Goal: Register for event/course

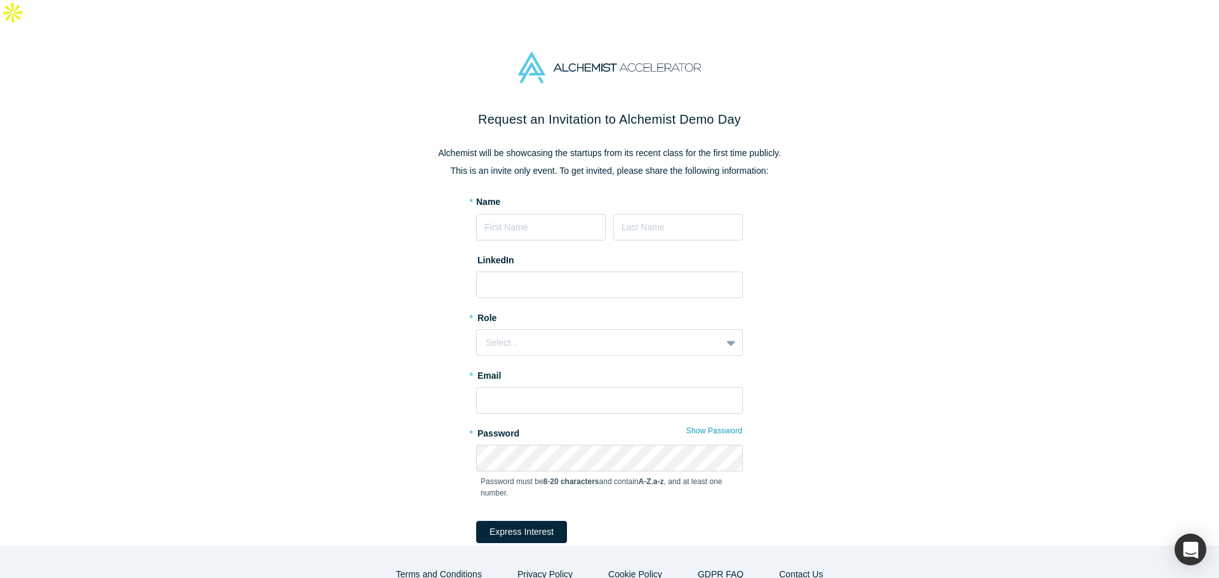
click at [517, 155] on div "Request an Invitation to Alchemist Demo Day Alchemist will be showcasing the st…" at bounding box center [609, 349] width 533 height 478
click at [517, 164] on p "This is an invite only event. To get invited, please share the following inform…" at bounding box center [609, 170] width 533 height 13
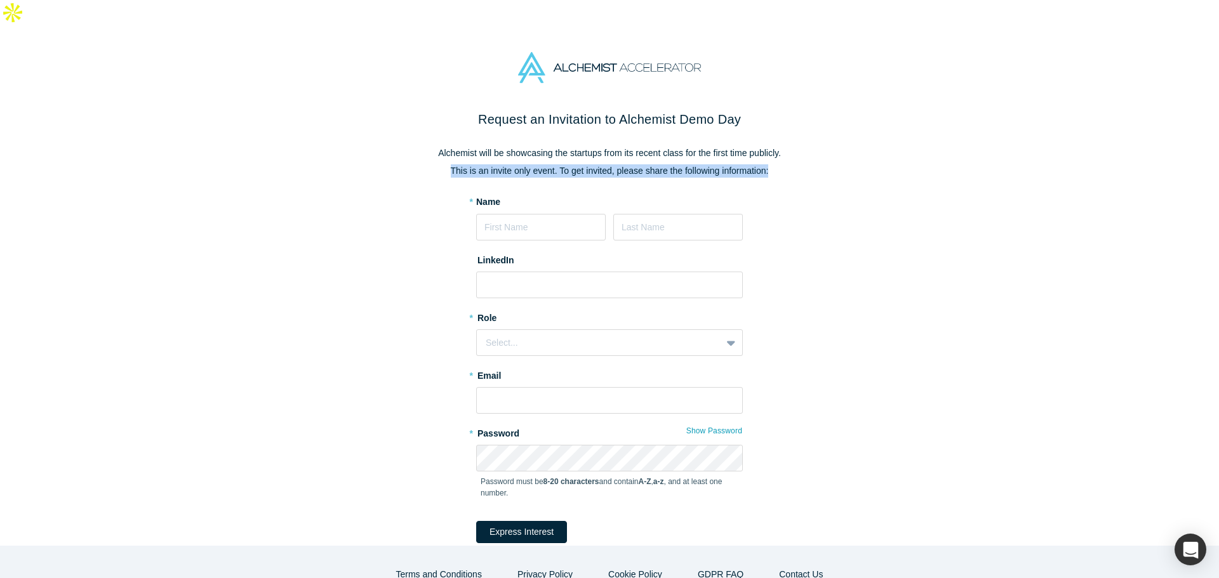
click at [517, 164] on p "This is an invite only event. To get invited, please share the following inform…" at bounding box center [609, 170] width 533 height 13
click at [530, 147] on p "Alchemist will be showcasing the startups from its recent class for the first t…" at bounding box center [609, 153] width 533 height 13
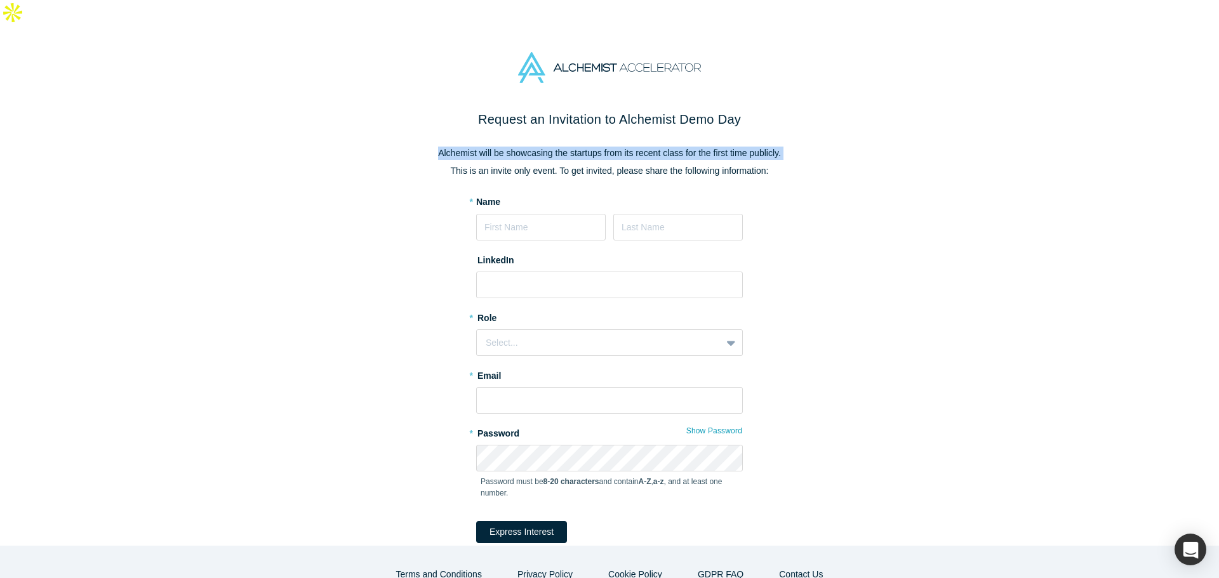
click at [530, 147] on p "Alchemist will be showcasing the startups from its recent class for the first t…" at bounding box center [609, 153] width 533 height 13
click at [531, 164] on p "This is an invite only event. To get invited, please share the following inform…" at bounding box center [609, 170] width 533 height 13
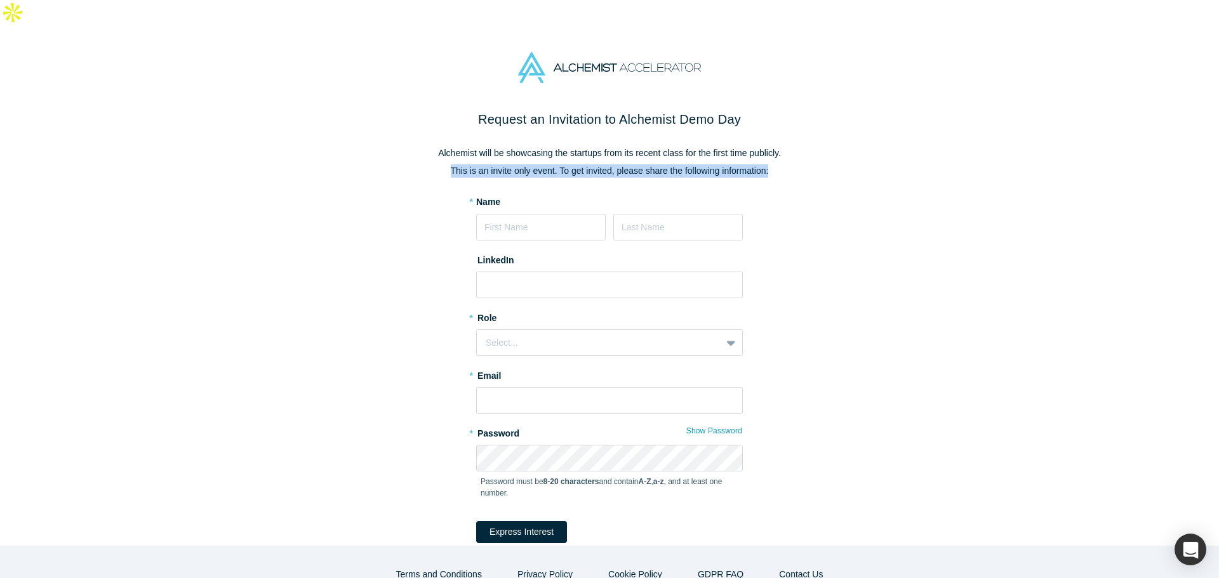
click at [531, 164] on p "This is an invite only event. To get invited, please share the following inform…" at bounding box center [609, 170] width 533 height 13
click at [545, 164] on p "This is an invite only event. To get invited, please share the following inform…" at bounding box center [609, 170] width 533 height 13
drag, startPoint x: 543, startPoint y: 193, endPoint x: 545, endPoint y: 199, distance: 6.6
click at [543, 214] on input at bounding box center [541, 227] width 130 height 27
type input "Tej"
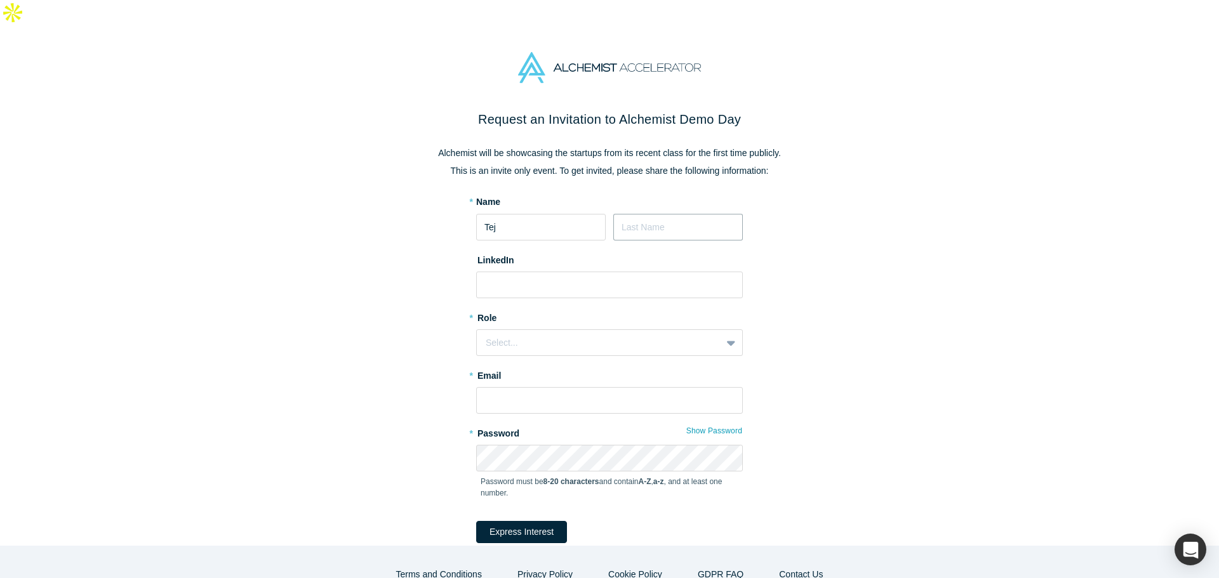
click at [650, 214] on input at bounding box center [678, 227] width 130 height 27
type input "[PERSON_NAME]"
click at [530, 272] on input at bounding box center [609, 285] width 267 height 27
paste input "https://www.linkedin.com/in/tej-sharma1/"
type input "https://www.linkedin.com/in/tej-sharma1/"
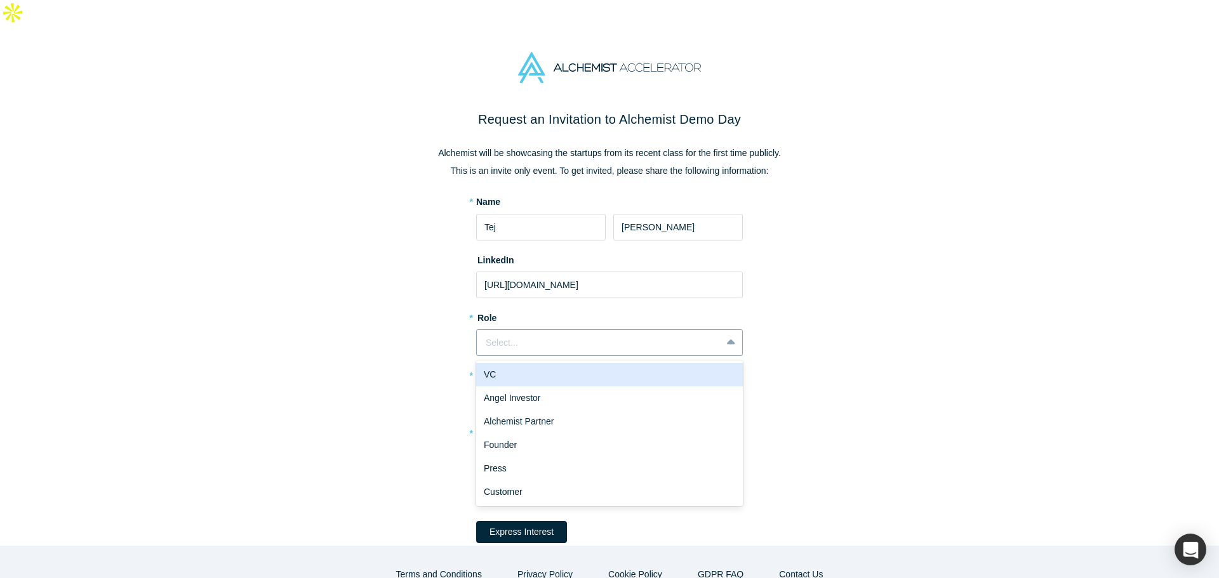
click at [574, 336] on div "Select..." at bounding box center [599, 342] width 227 height 13
click at [566, 363] on div "VC" at bounding box center [609, 374] width 267 height 23
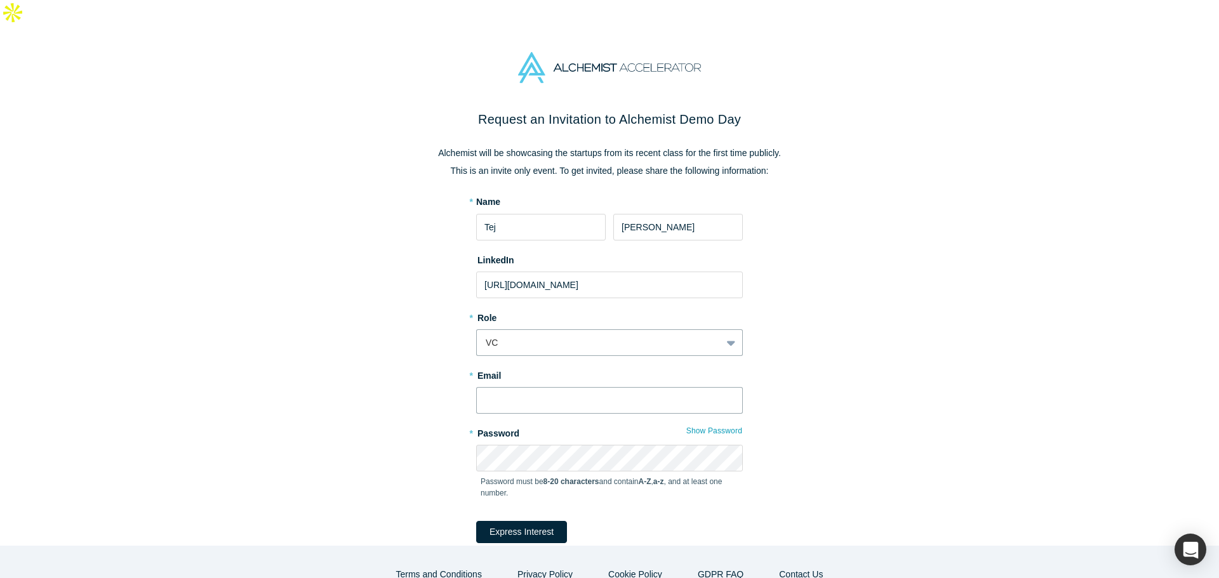
click at [555, 387] on input "text" at bounding box center [609, 400] width 267 height 27
type input "[EMAIL_ADDRESS][DOMAIN_NAME]"
click at [476, 521] on button "Express Interest" at bounding box center [521, 532] width 91 height 22
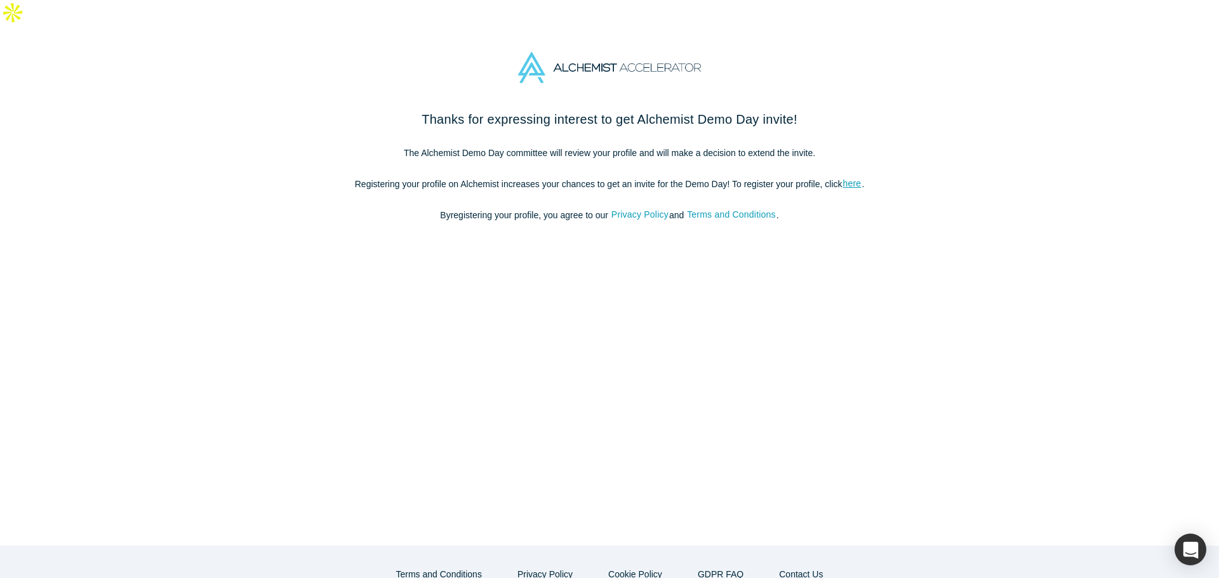
click at [565, 147] on p "The Alchemist Demo Day committee will review your profile and will make a decis…" at bounding box center [609, 153] width 533 height 13
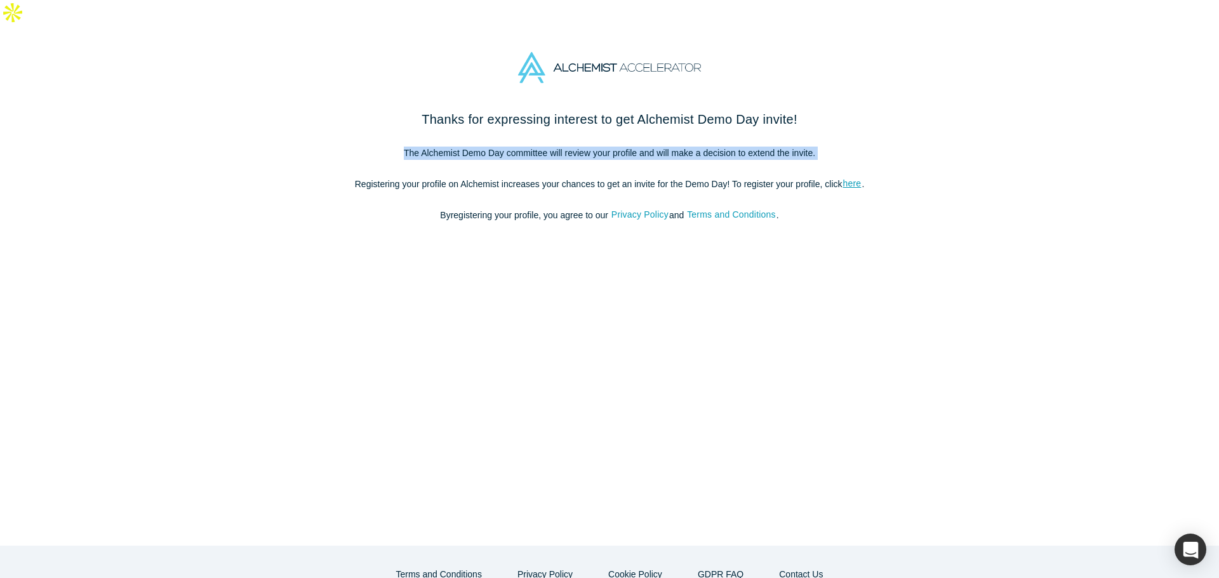
click at [565, 147] on p "The Alchemist Demo Day committee will review your profile and will make a decis…" at bounding box center [609, 153] width 533 height 13
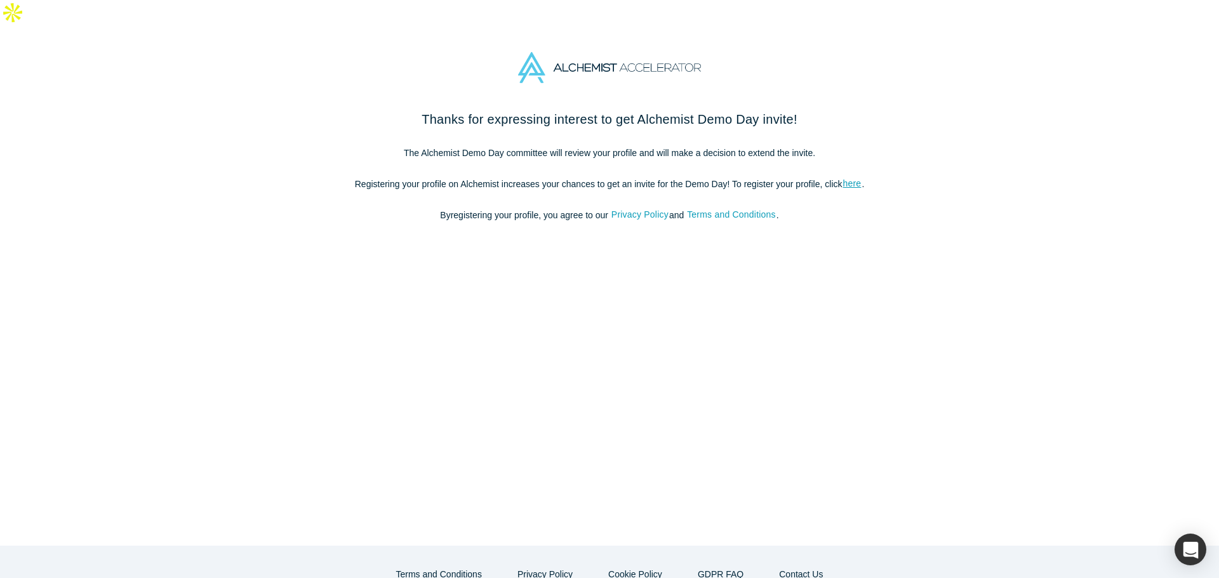
click at [443, 167] on div "Thanks for expressing interest to get Alchemist Demo Day invite! The Alchemist …" at bounding box center [609, 173] width 533 height 126
drag, startPoint x: 443, startPoint y: 167, endPoint x: 777, endPoint y: 152, distance: 334.9
click at [777, 152] on div "Thanks for expressing interest to get Alchemist Demo Day invite! The Alchemist …" at bounding box center [609, 173] width 533 height 126
click at [777, 178] on p "Registering your profile on Alchemist increases your chances to get an invite f…" at bounding box center [609, 184] width 533 height 13
drag, startPoint x: 777, startPoint y: 153, endPoint x: 753, endPoint y: 159, distance: 24.8
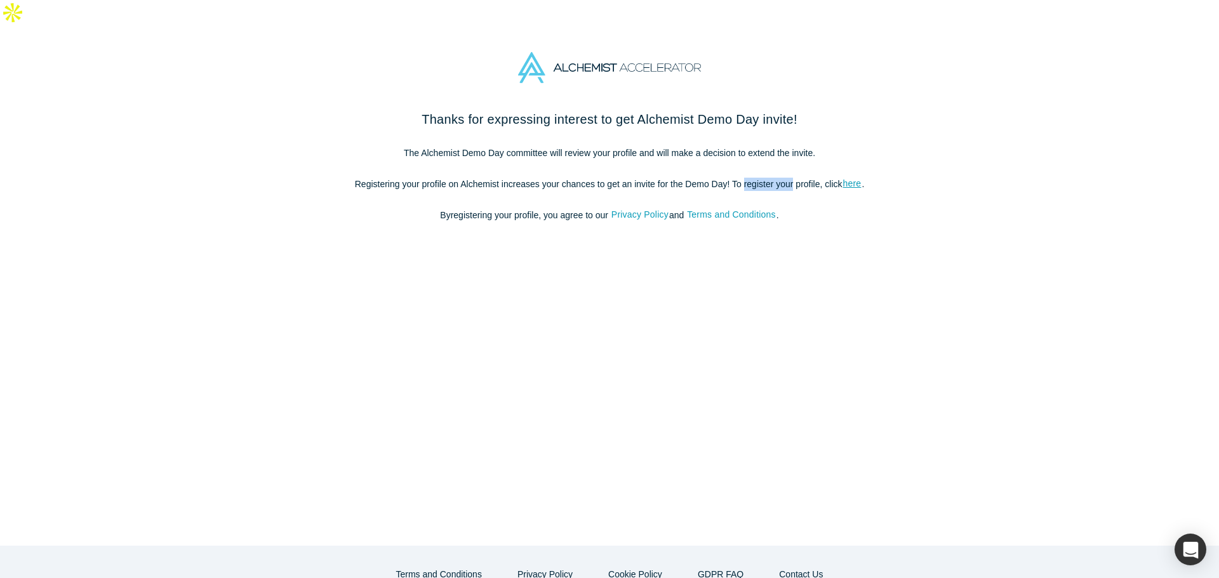
click at [753, 178] on p "Registering your profile on Alchemist increases your chances to get an invite f…" at bounding box center [609, 184] width 533 height 13
drag, startPoint x: 753, startPoint y: 159, endPoint x: 768, endPoint y: 157, distance: 15.4
click at [768, 178] on p "Registering your profile on Alchemist increases your chances to get an invite f…" at bounding box center [609, 184] width 533 height 13
drag, startPoint x: 768, startPoint y: 157, endPoint x: 862, endPoint y: 158, distance: 94.0
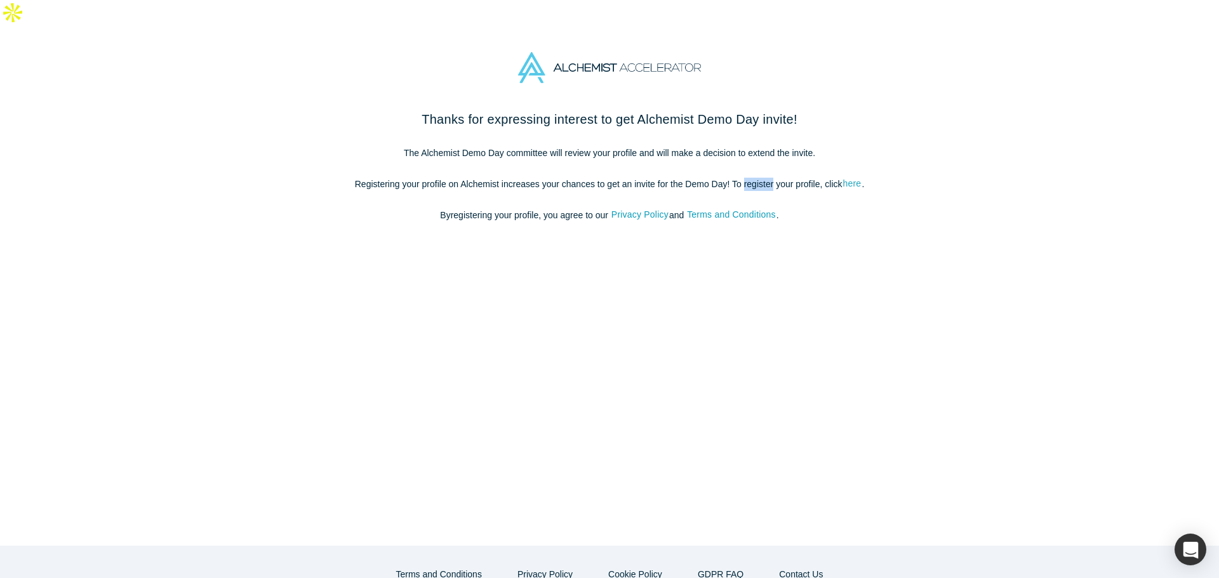
click at [769, 178] on p "Registering your profile on Alchemist increases your chances to get an invite f…" at bounding box center [609, 184] width 533 height 13
click at [872, 178] on p "Registering your profile on Alchemist increases your chances to get an invite f…" at bounding box center [609, 184] width 533 height 13
click at [852, 177] on link "here" at bounding box center [853, 184] width 20 height 15
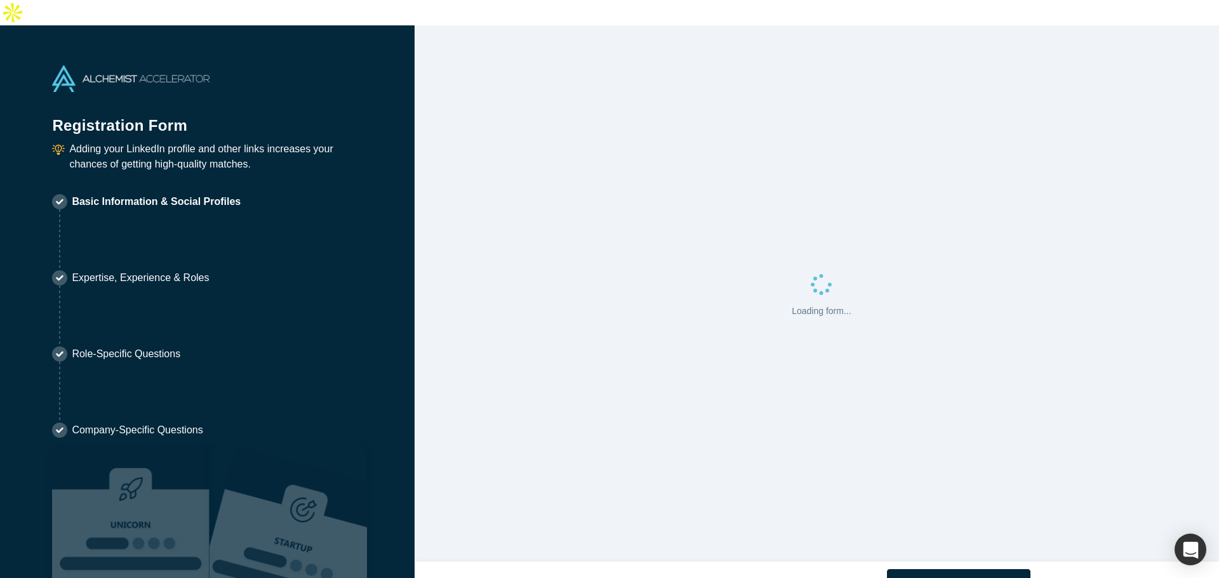
select select "US"
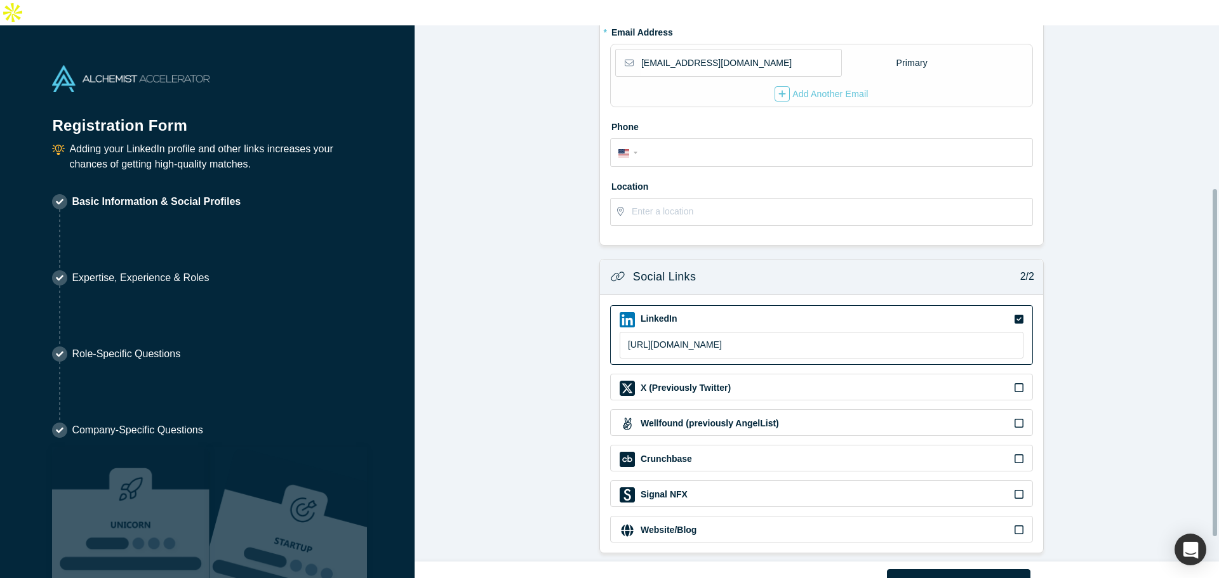
scroll to position [290, 0]
click at [86, 270] on p "Expertise, Experience & Roles" at bounding box center [140, 277] width 137 height 15
drag, startPoint x: 86, startPoint y: 254, endPoint x: 201, endPoint y: 250, distance: 114.4
click at [197, 270] on p "Expertise, Experience & Roles" at bounding box center [140, 277] width 137 height 15
click at [203, 270] on p "Expertise, Experience & Roles" at bounding box center [140, 277] width 137 height 15
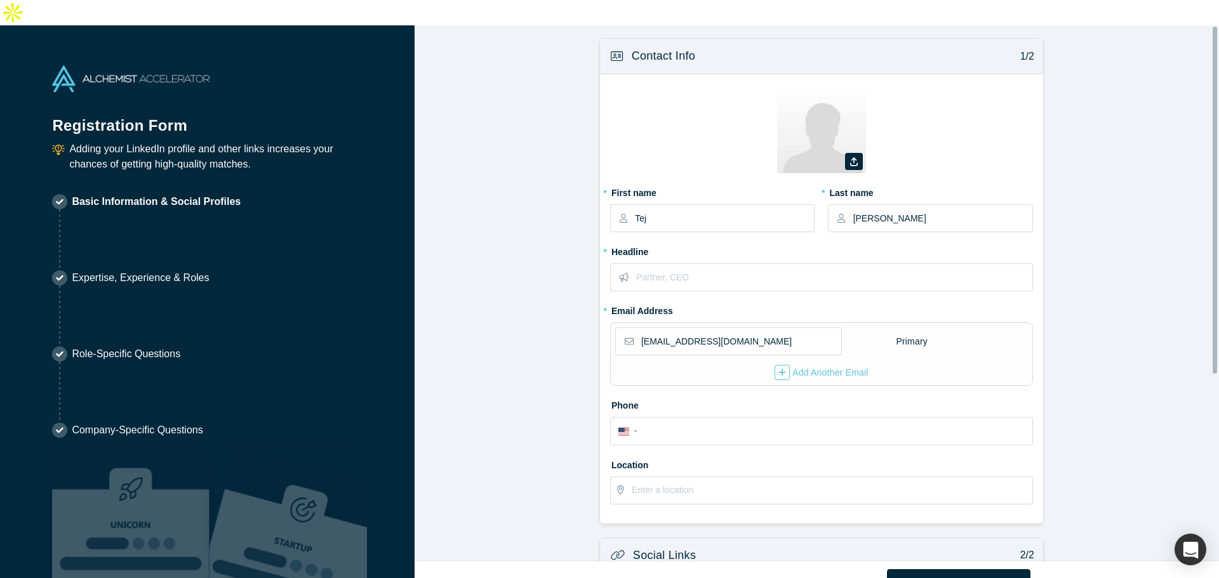
scroll to position [0, 0]
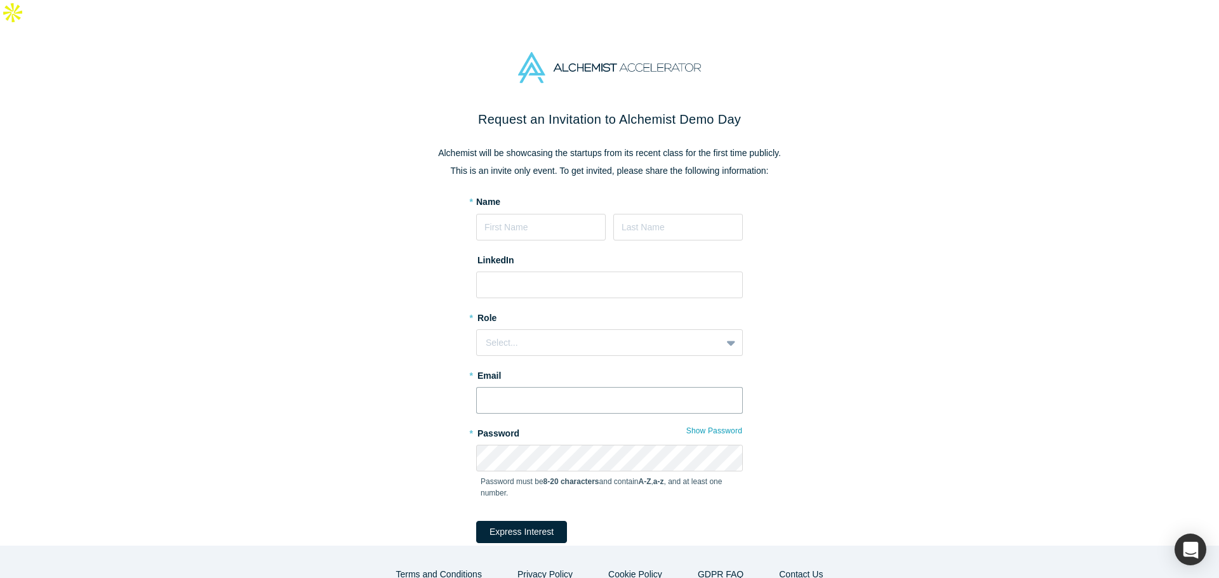
type input "[EMAIL_ADDRESS][DOMAIN_NAME]"
click at [554, 164] on p "This is an invite only event. To get invited, please share the following inform…" at bounding box center [609, 170] width 533 height 13
click at [554, 147] on p "Alchemist will be showcasing the startups from its recent class for the first t…" at bounding box center [609, 153] width 533 height 13
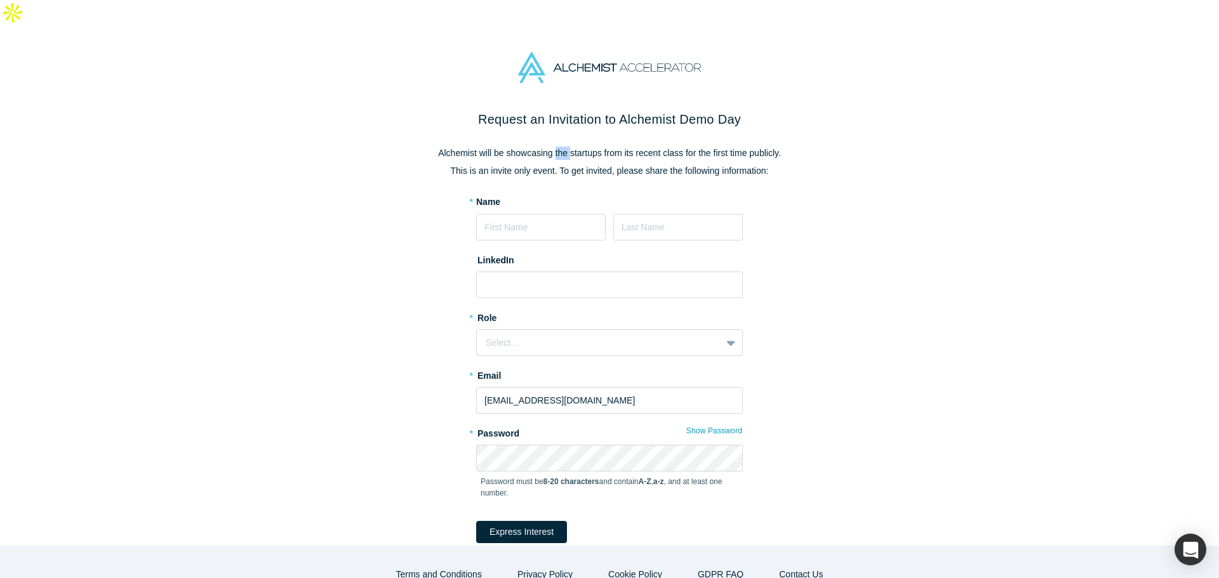
click at [554, 147] on p "Alchemist will be showcasing the startups from its recent class for the first t…" at bounding box center [609, 153] width 533 height 13
click at [664, 164] on p "This is an invite only event. To get invited, please share the following inform…" at bounding box center [609, 170] width 533 height 13
